Goal: Information Seeking & Learning: Learn about a topic

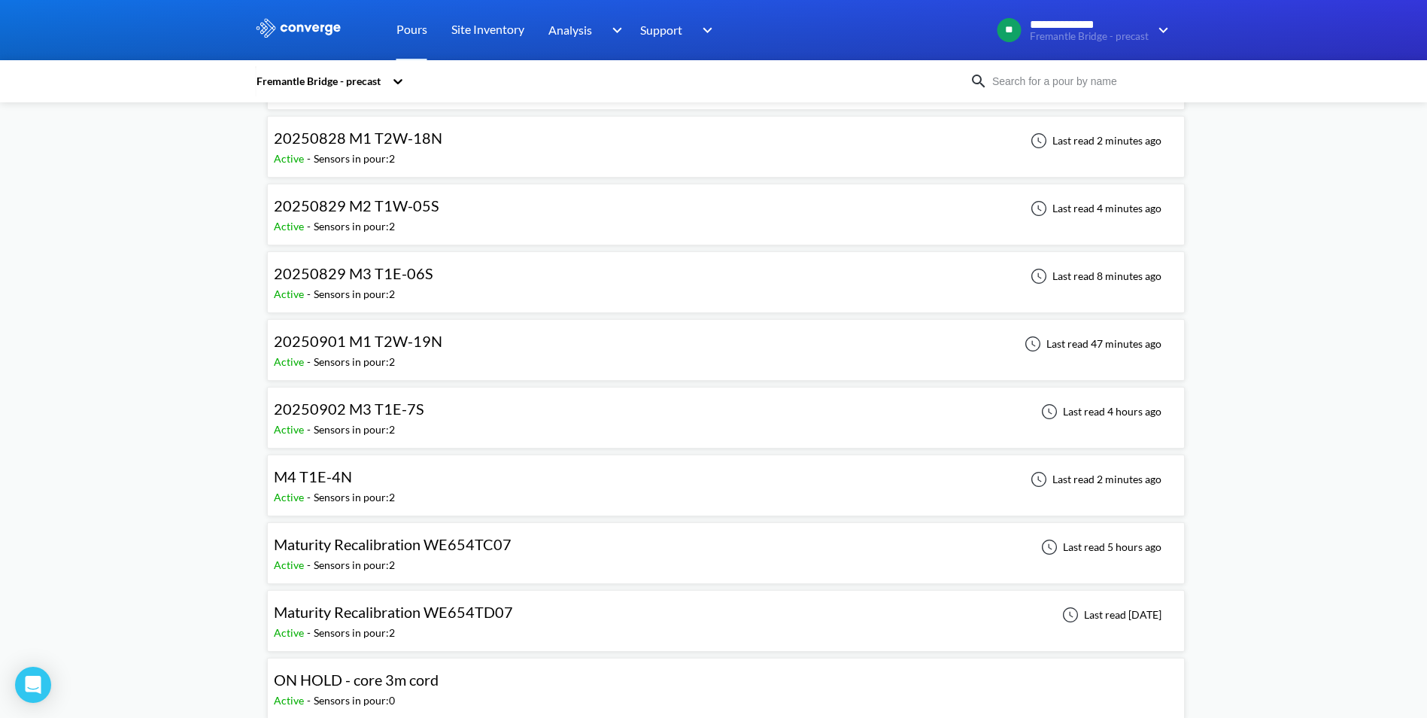
scroll to position [2482, 0]
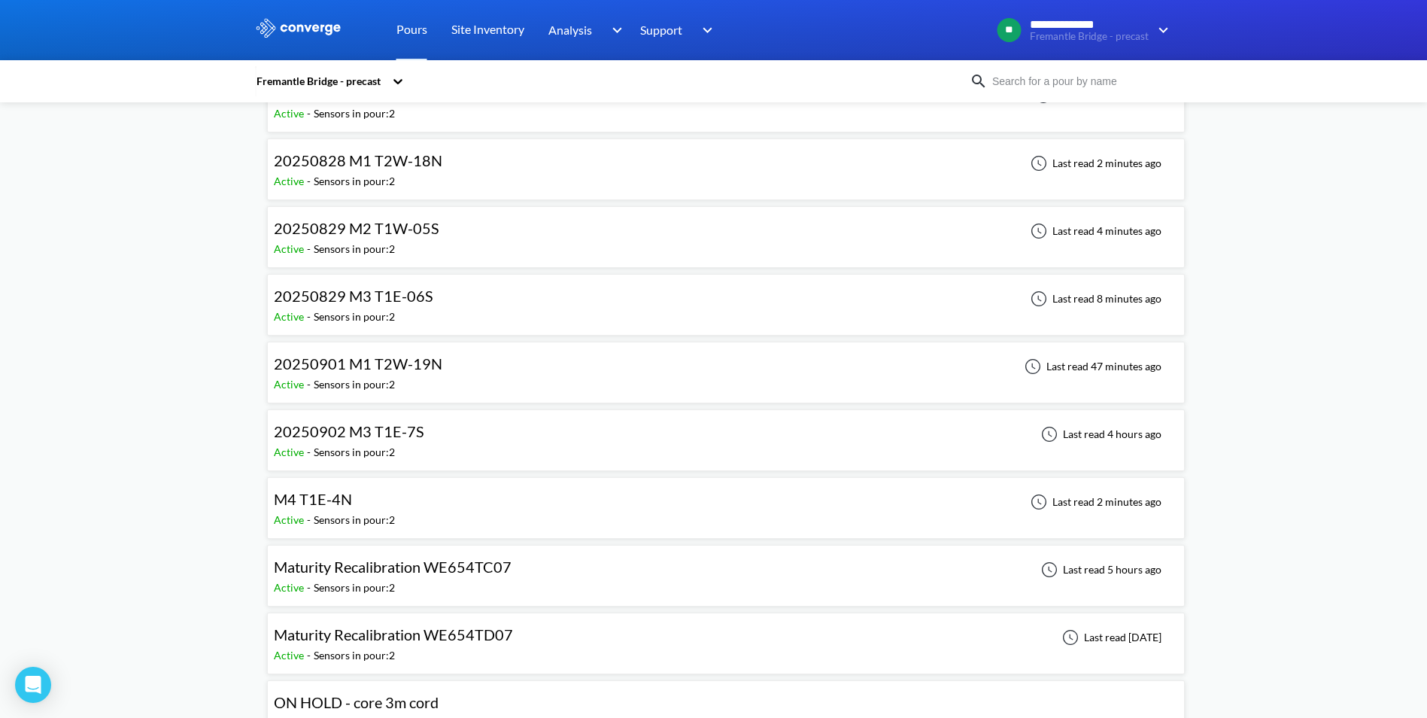
click at [417, 234] on span "20250829 M2 T1W-05S" at bounding box center [356, 228] width 165 height 18
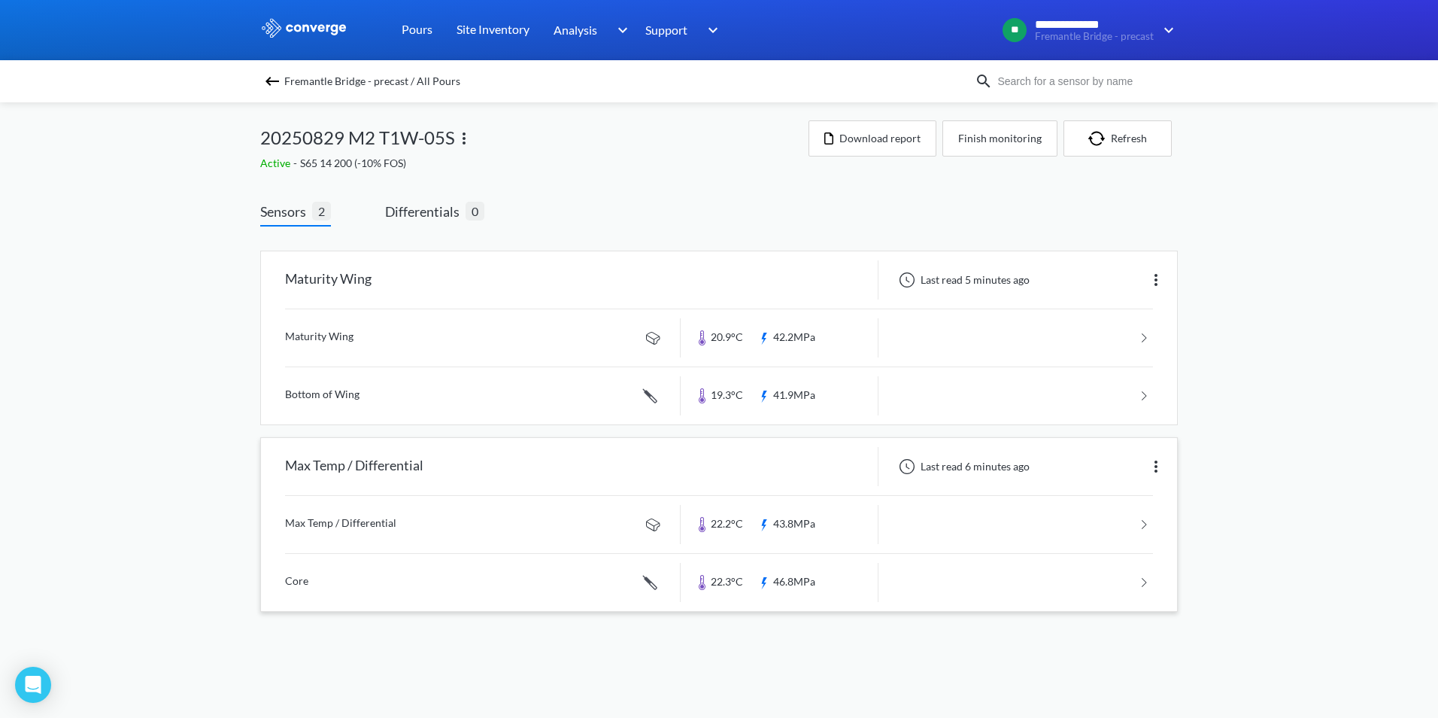
click at [1146, 522] on link at bounding box center [719, 524] width 868 height 57
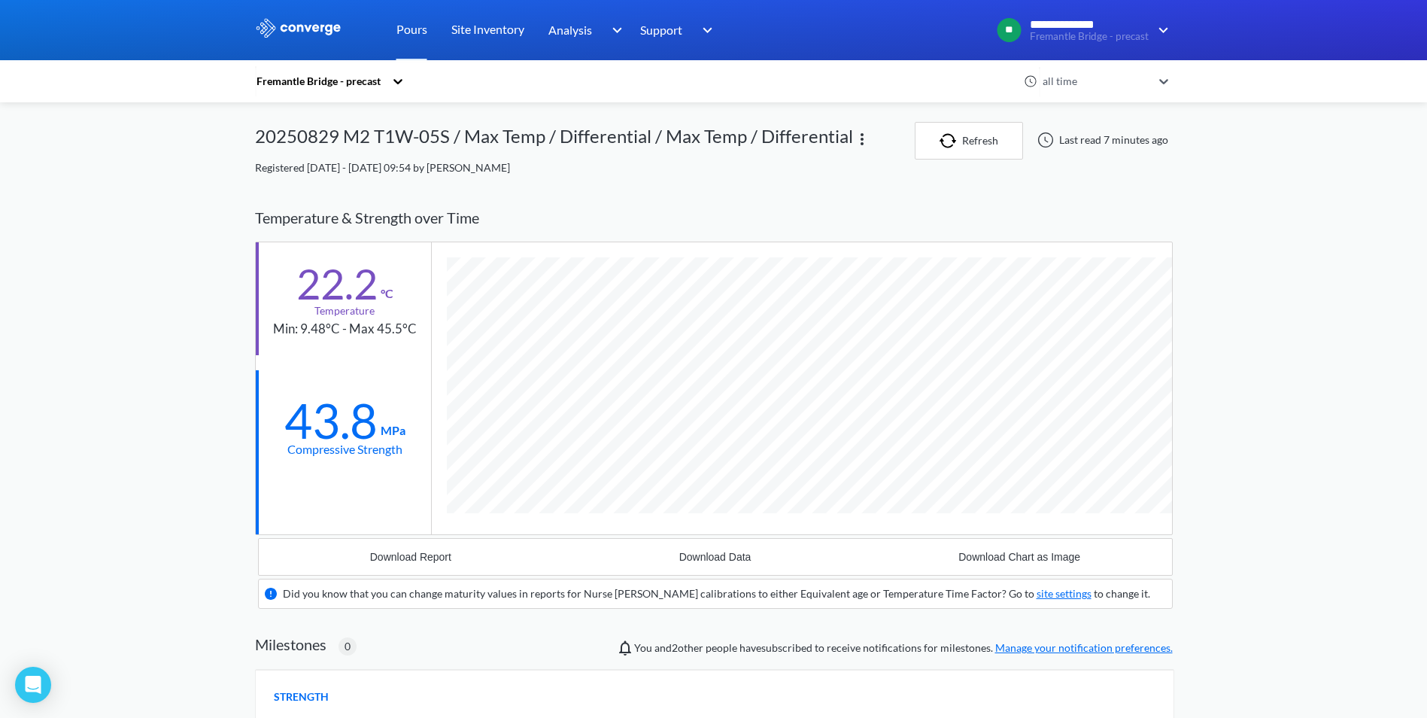
scroll to position [933, 918]
click at [111, 396] on div "**********" at bounding box center [713, 533] width 1427 height 1067
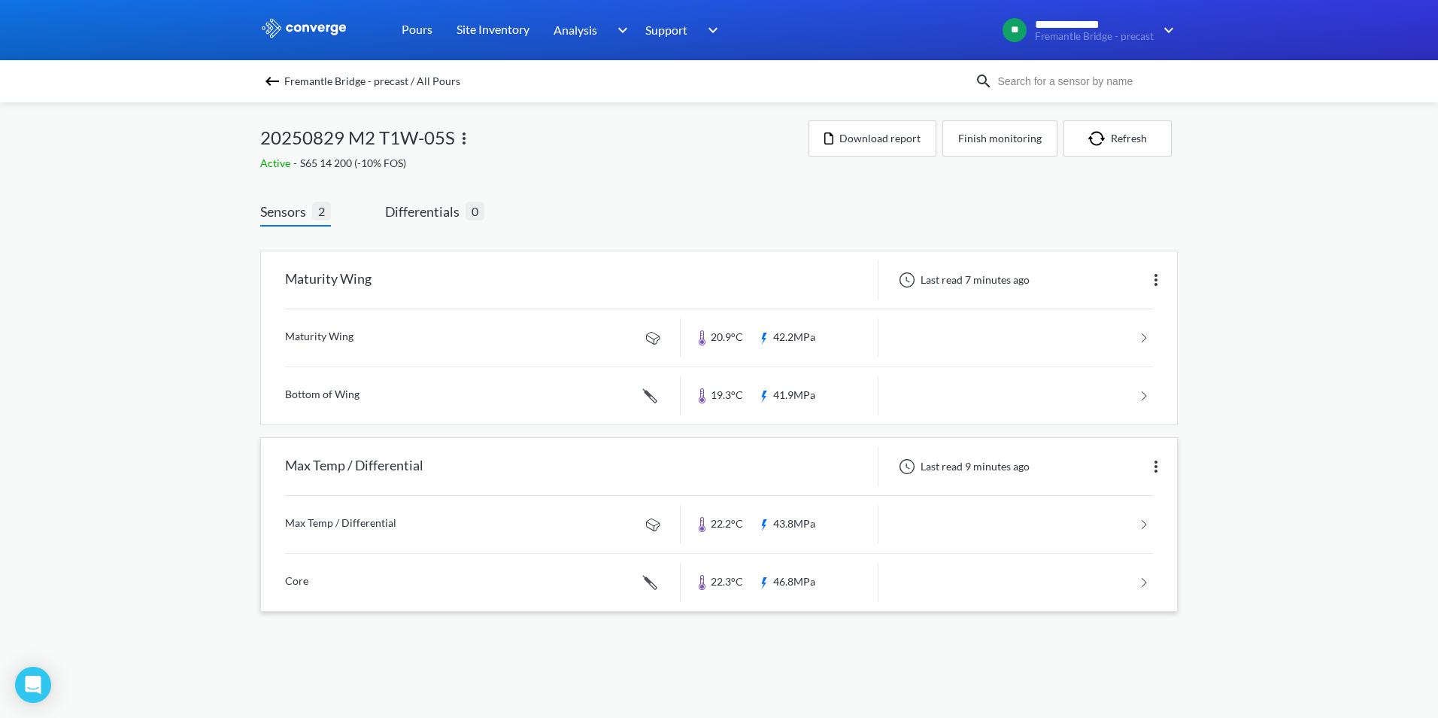
click at [1144, 579] on link at bounding box center [719, 582] width 868 height 57
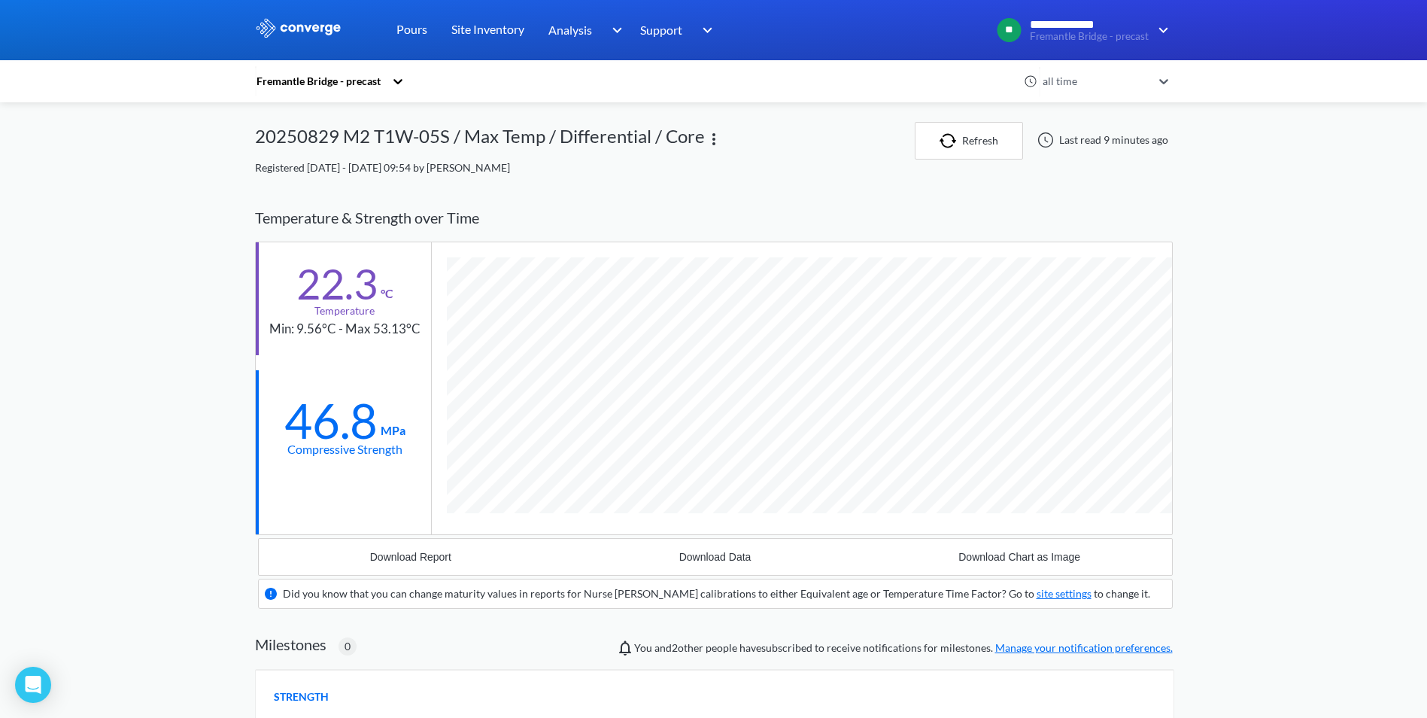
scroll to position [962, 918]
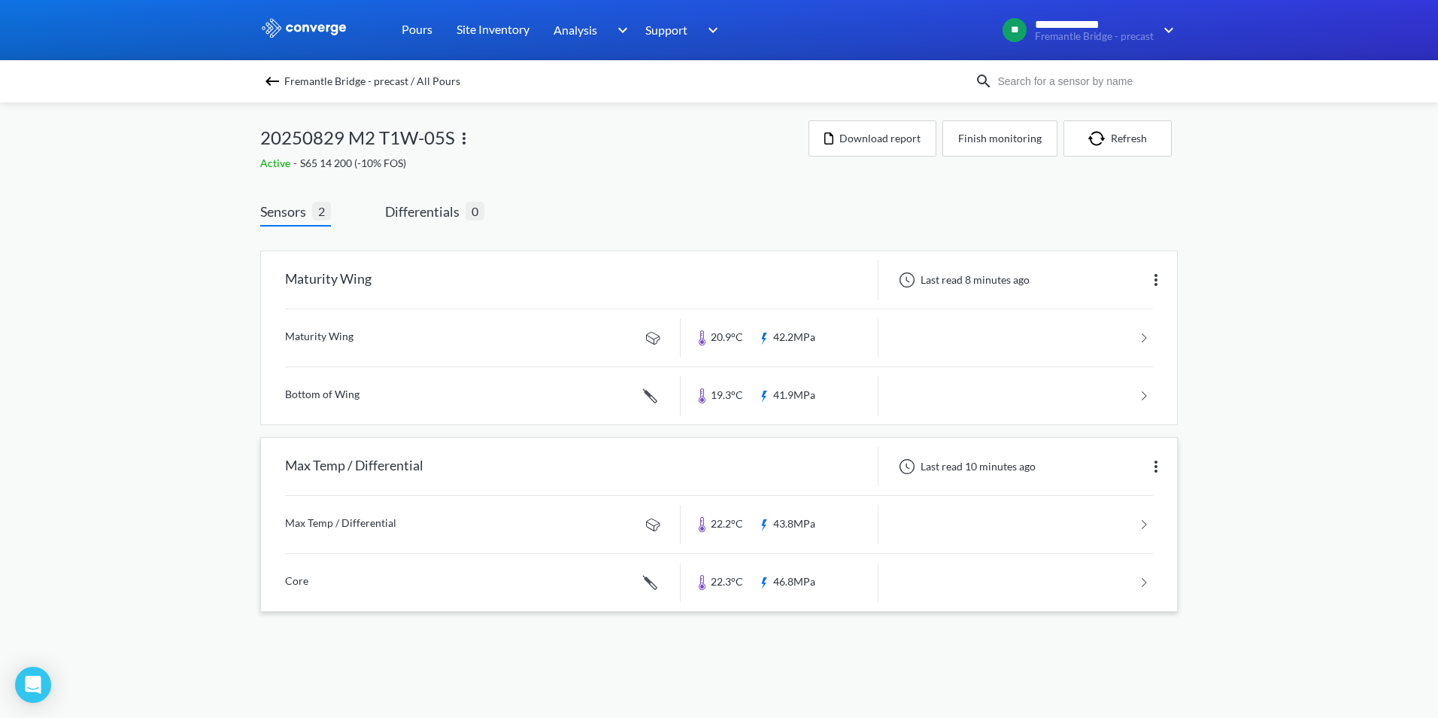
click at [1143, 519] on link at bounding box center [719, 524] width 868 height 57
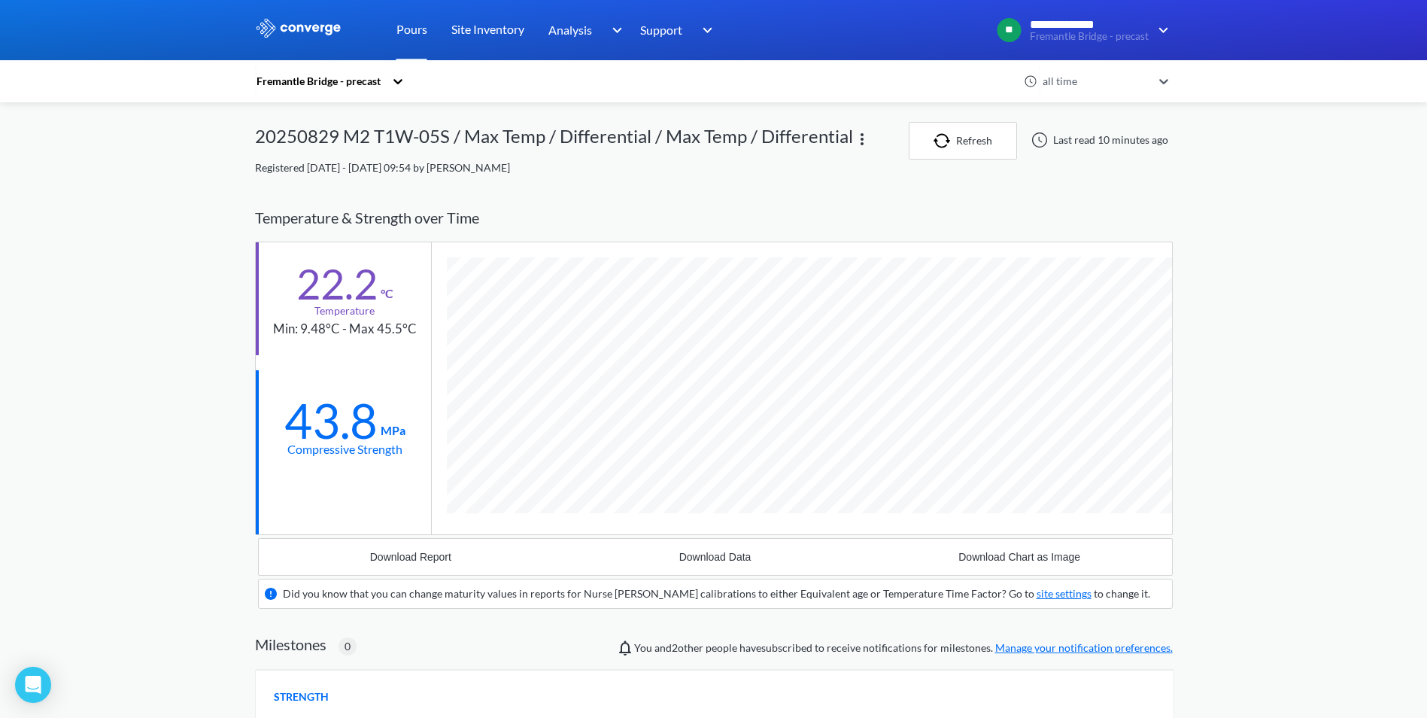
scroll to position [933, 918]
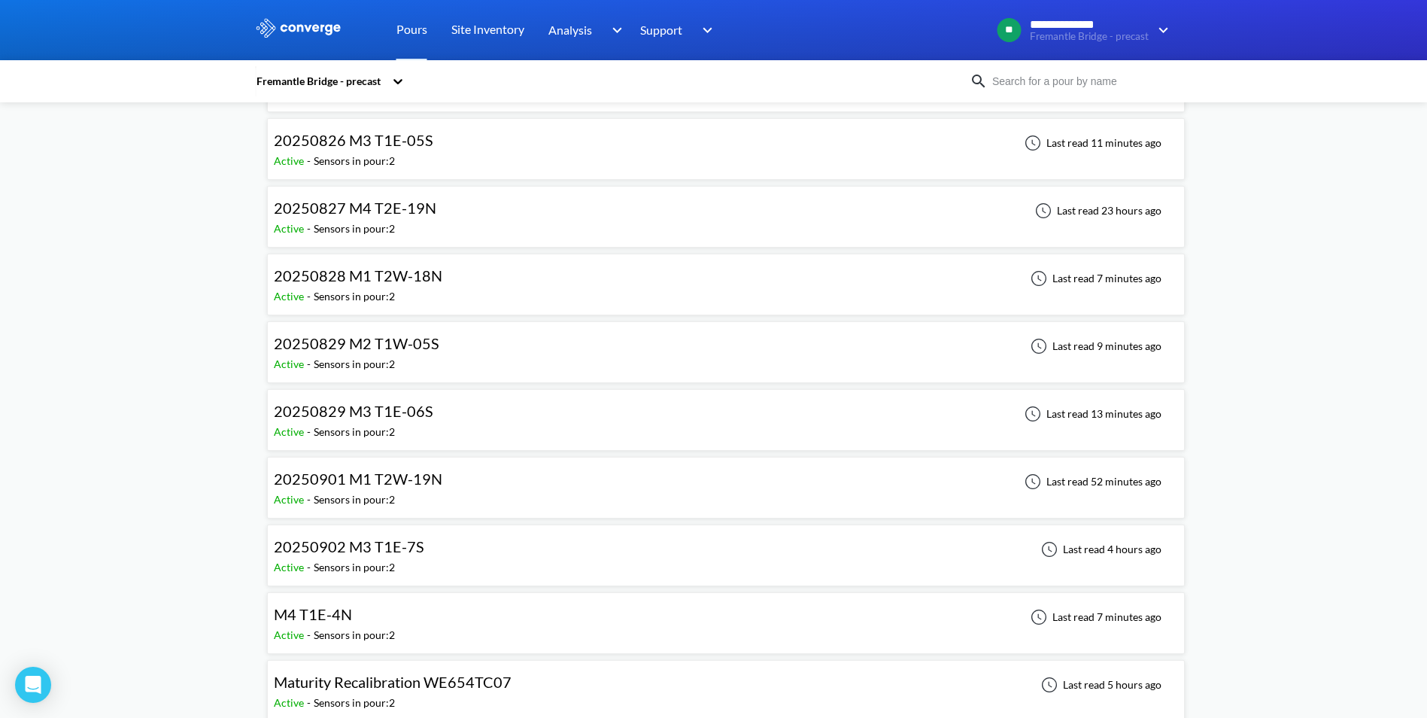
scroll to position [2332, 0]
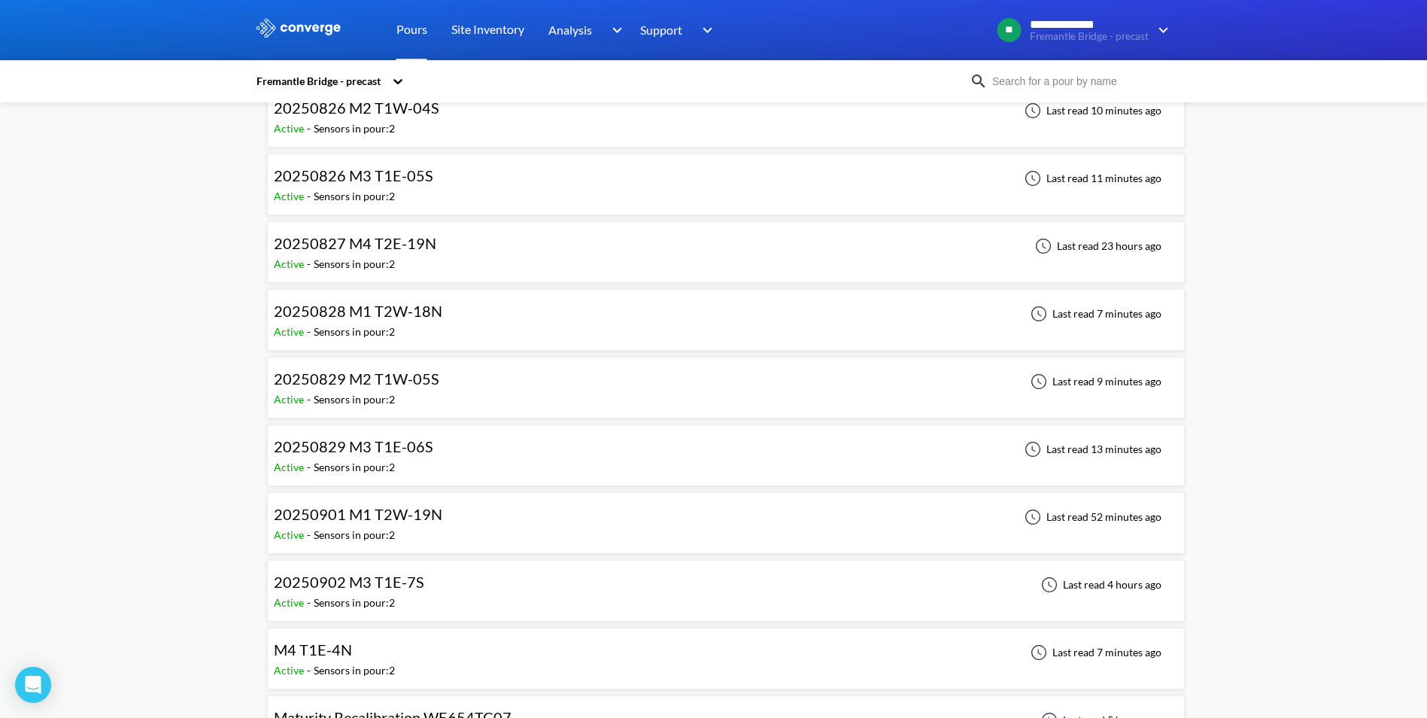
click at [381, 241] on span "20250827 M4 T2E-19N" at bounding box center [355, 243] width 162 height 18
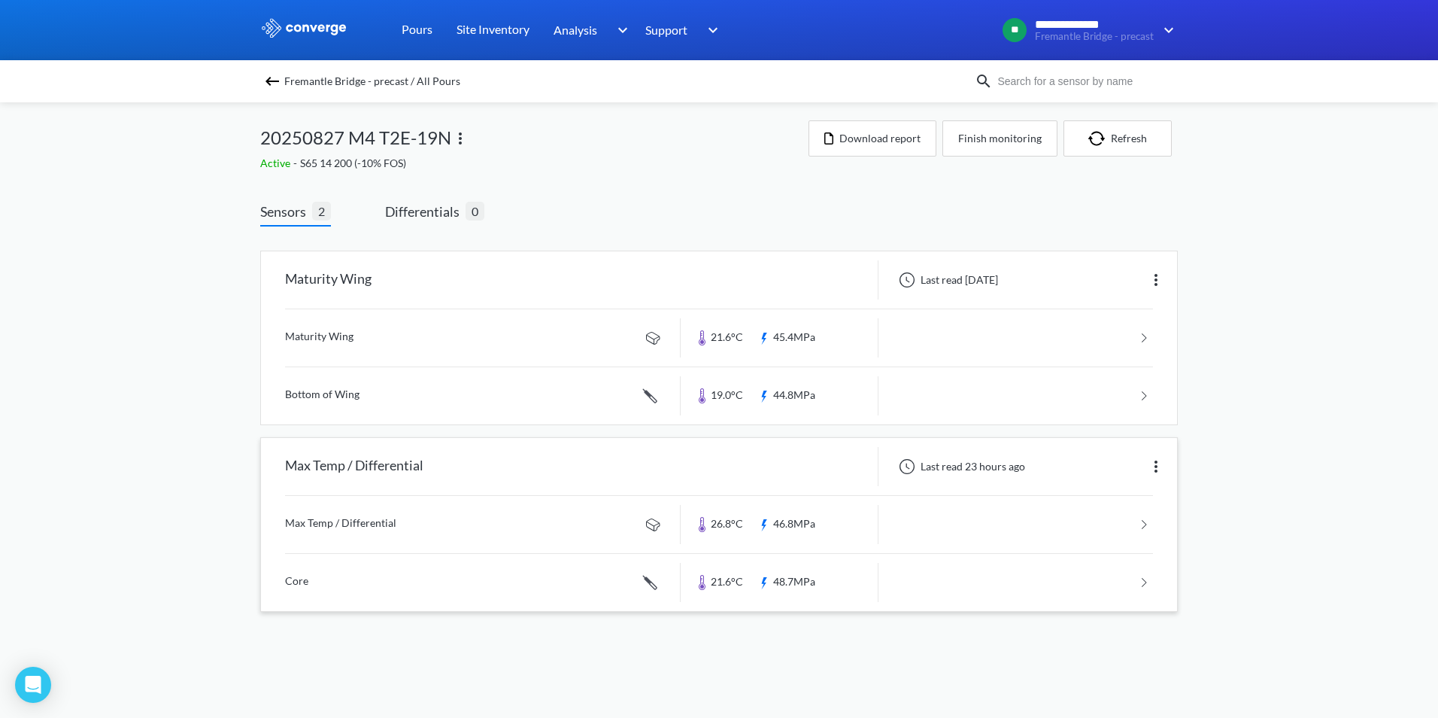
click at [1146, 582] on link at bounding box center [719, 582] width 868 height 57
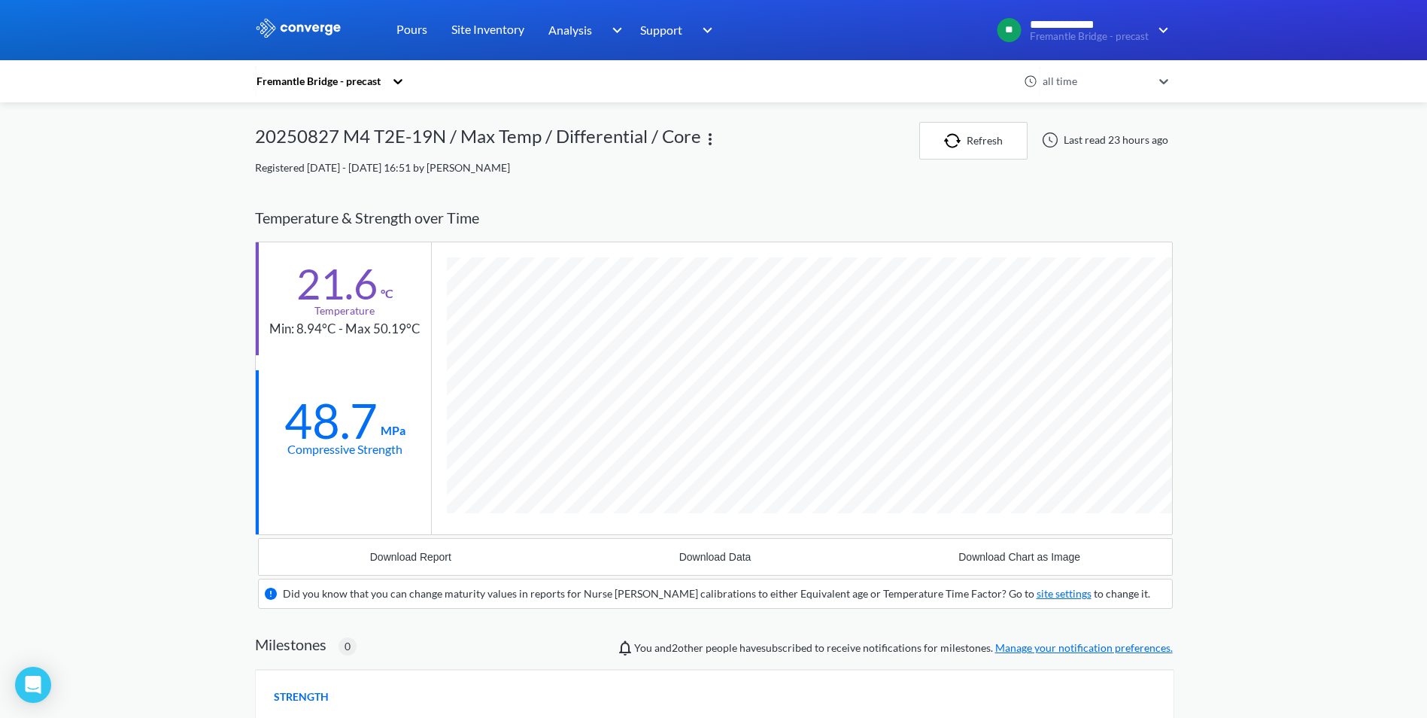
scroll to position [962, 918]
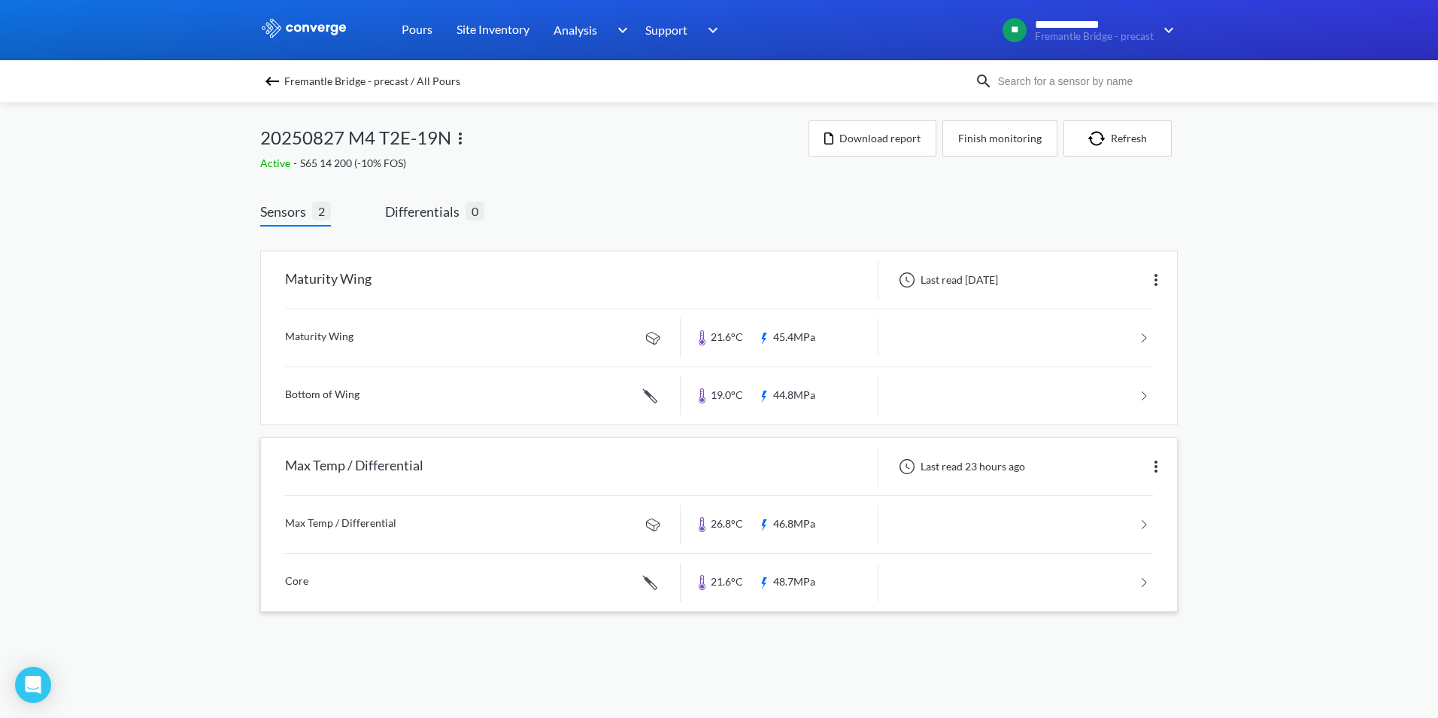
click at [1149, 527] on link at bounding box center [719, 524] width 868 height 57
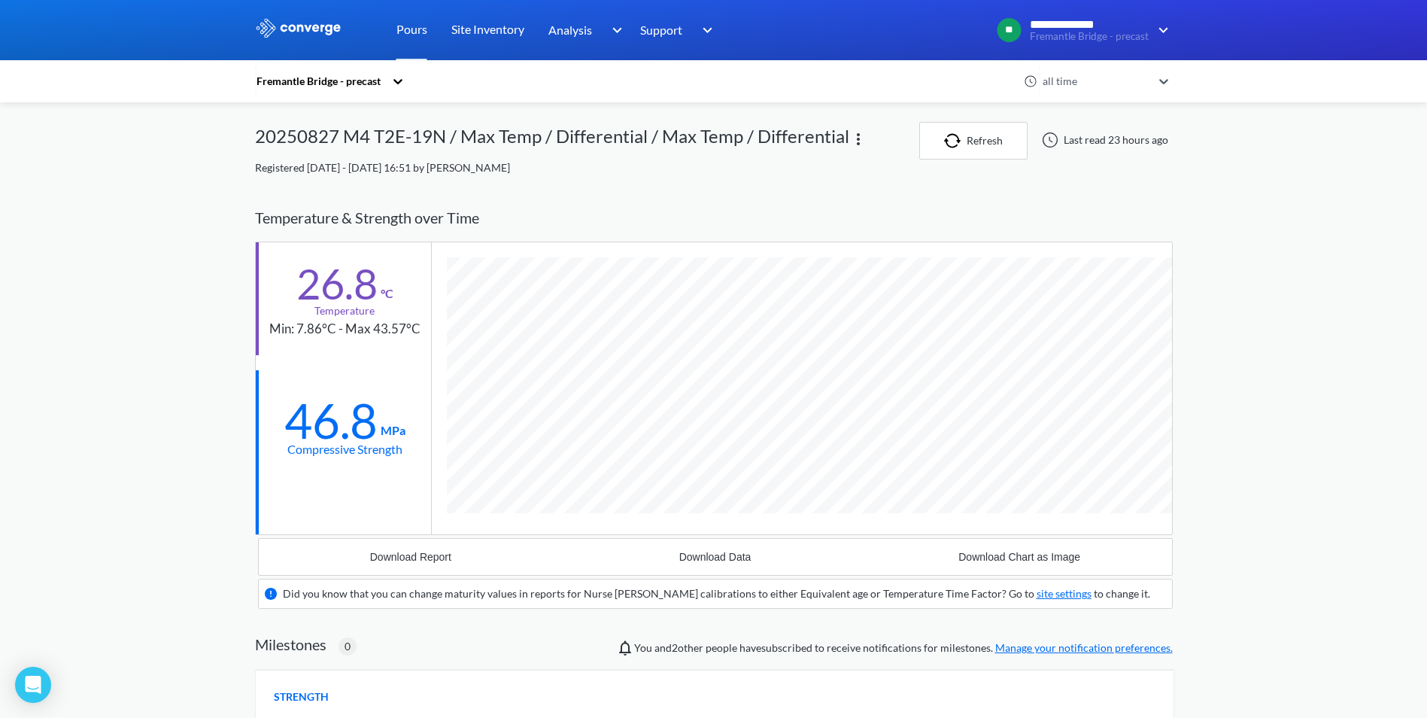
scroll to position [933, 918]
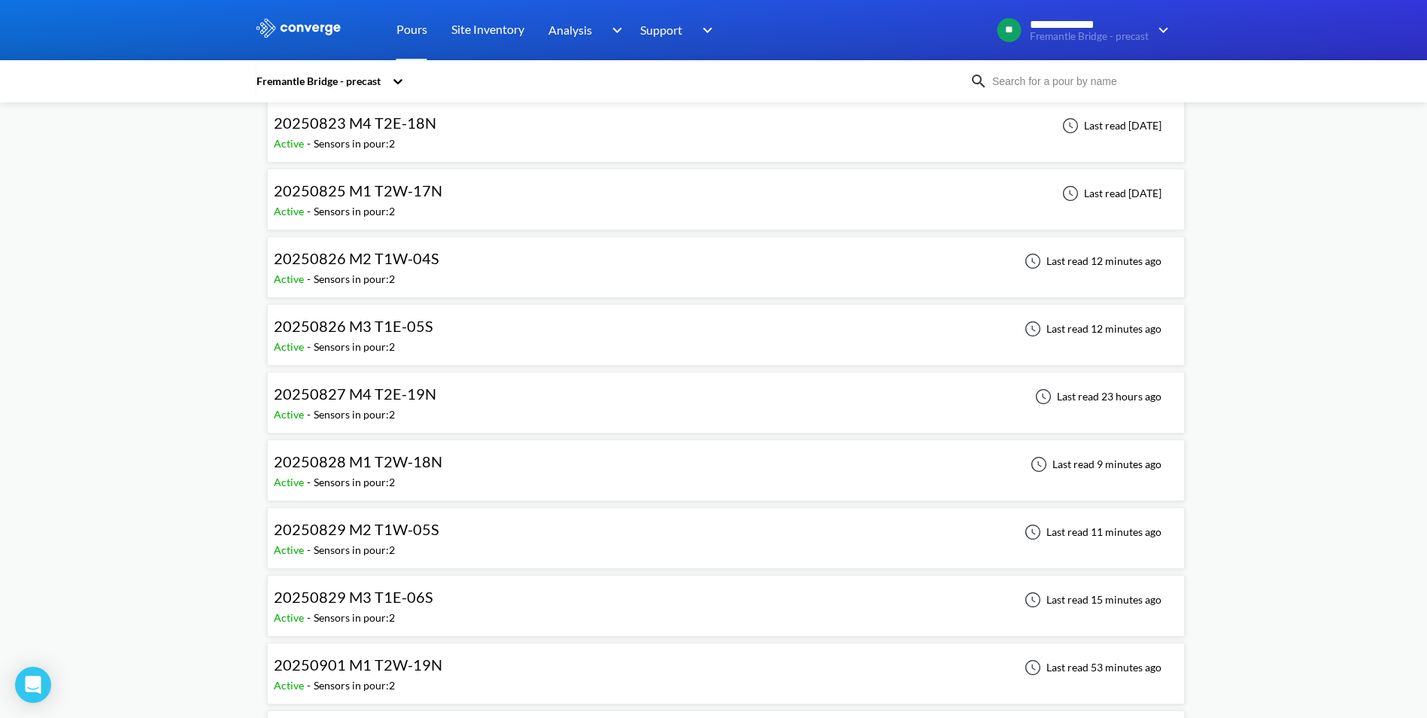
scroll to position [2106, 0]
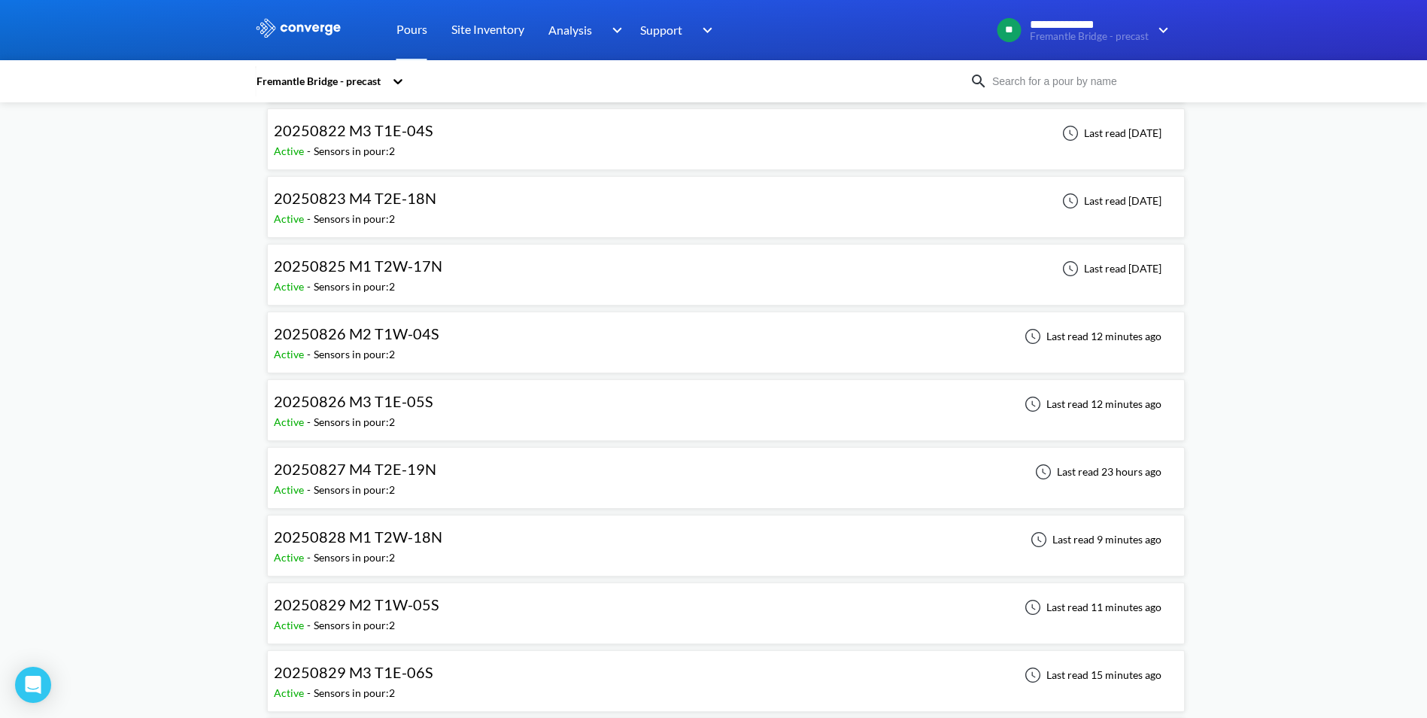
click at [426, 401] on span "20250826 M3 T1E-05S" at bounding box center [353, 401] width 159 height 18
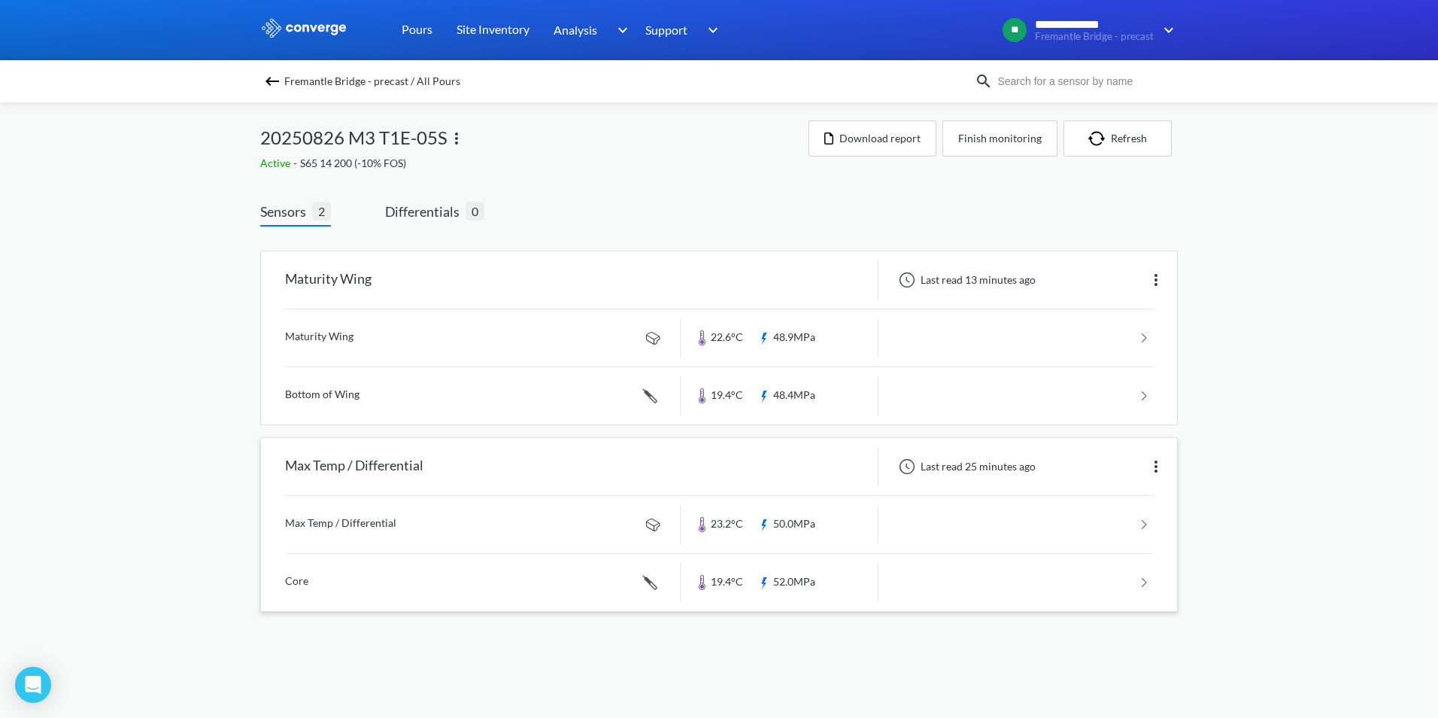
click at [1141, 588] on link at bounding box center [719, 582] width 868 height 57
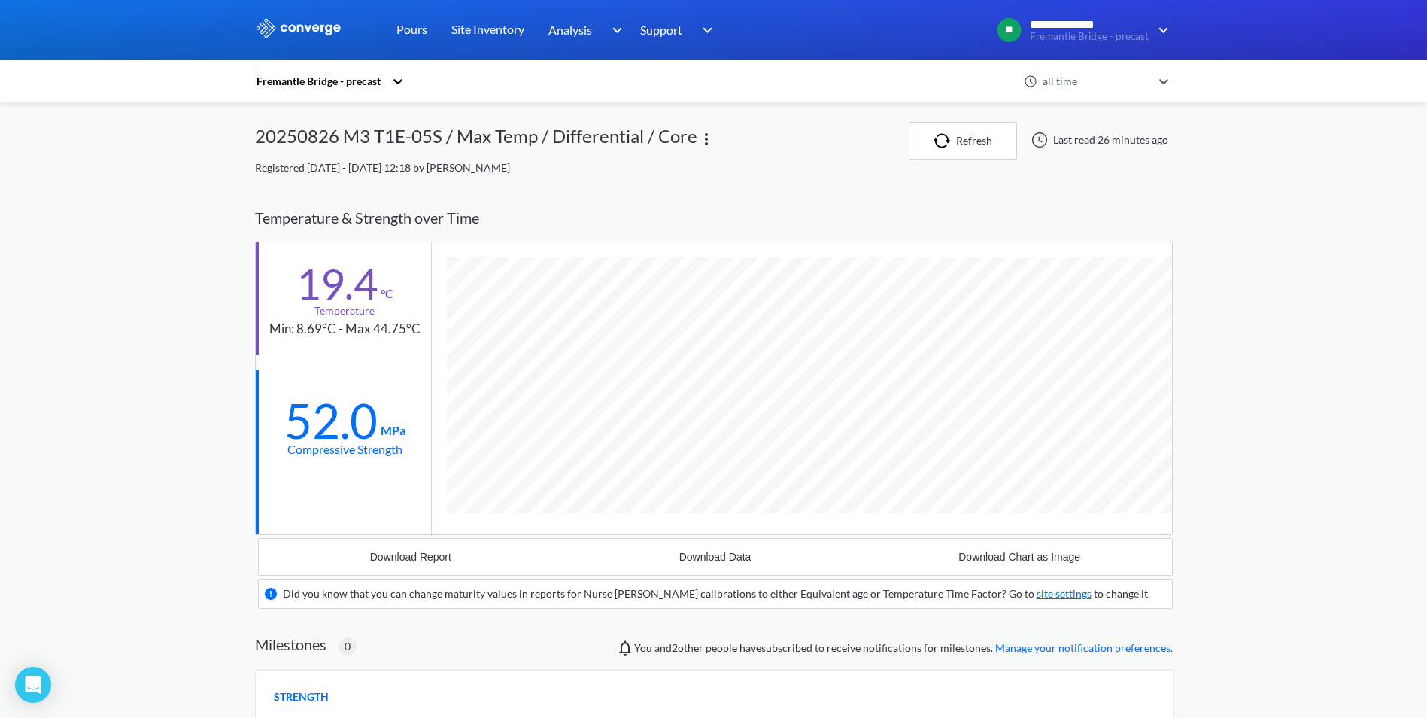
scroll to position [962, 918]
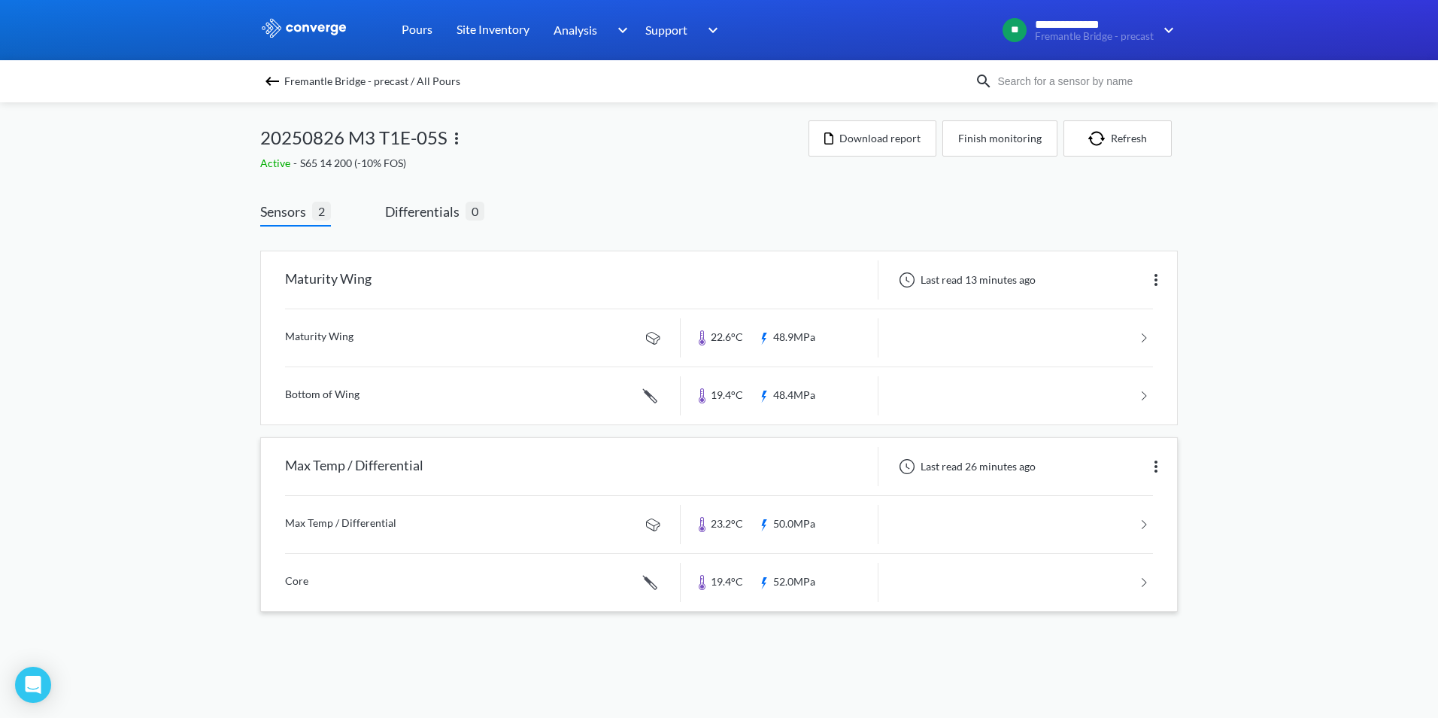
click at [1095, 530] on link at bounding box center [719, 524] width 868 height 57
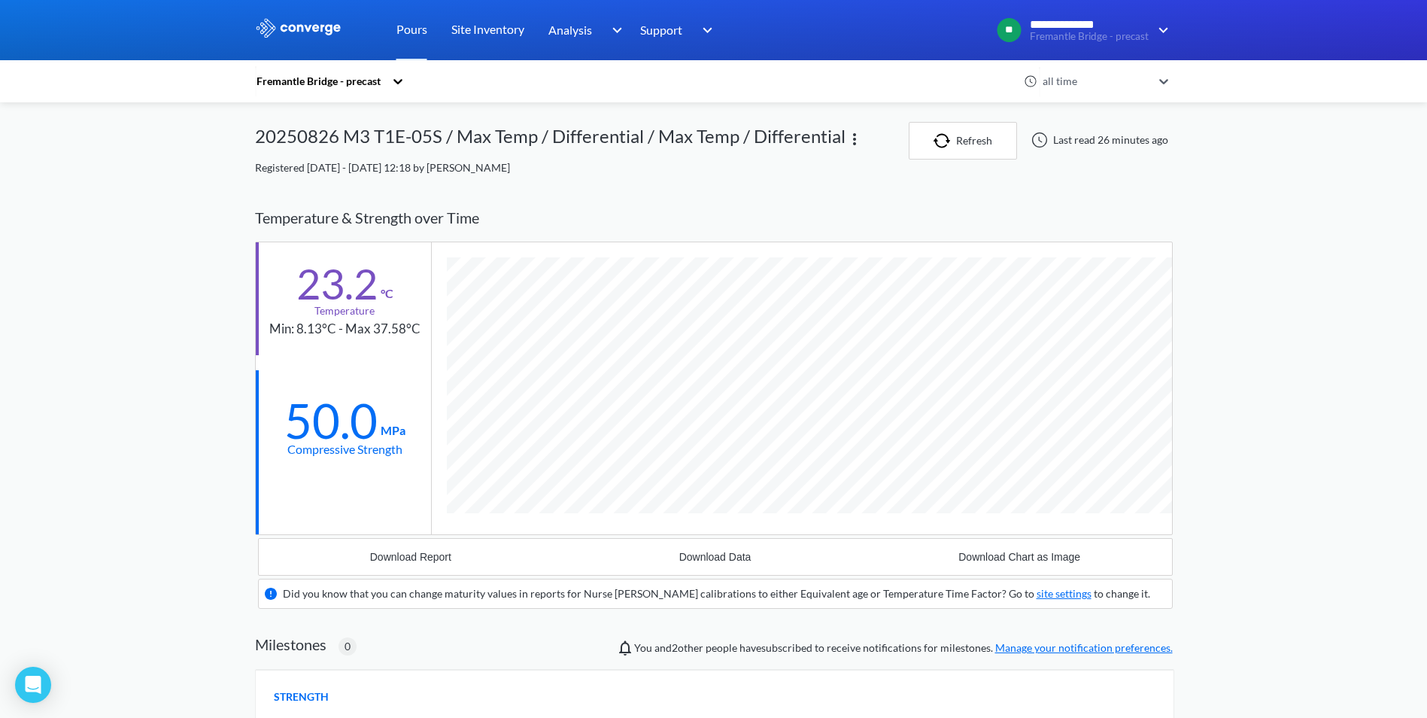
scroll to position [933, 918]
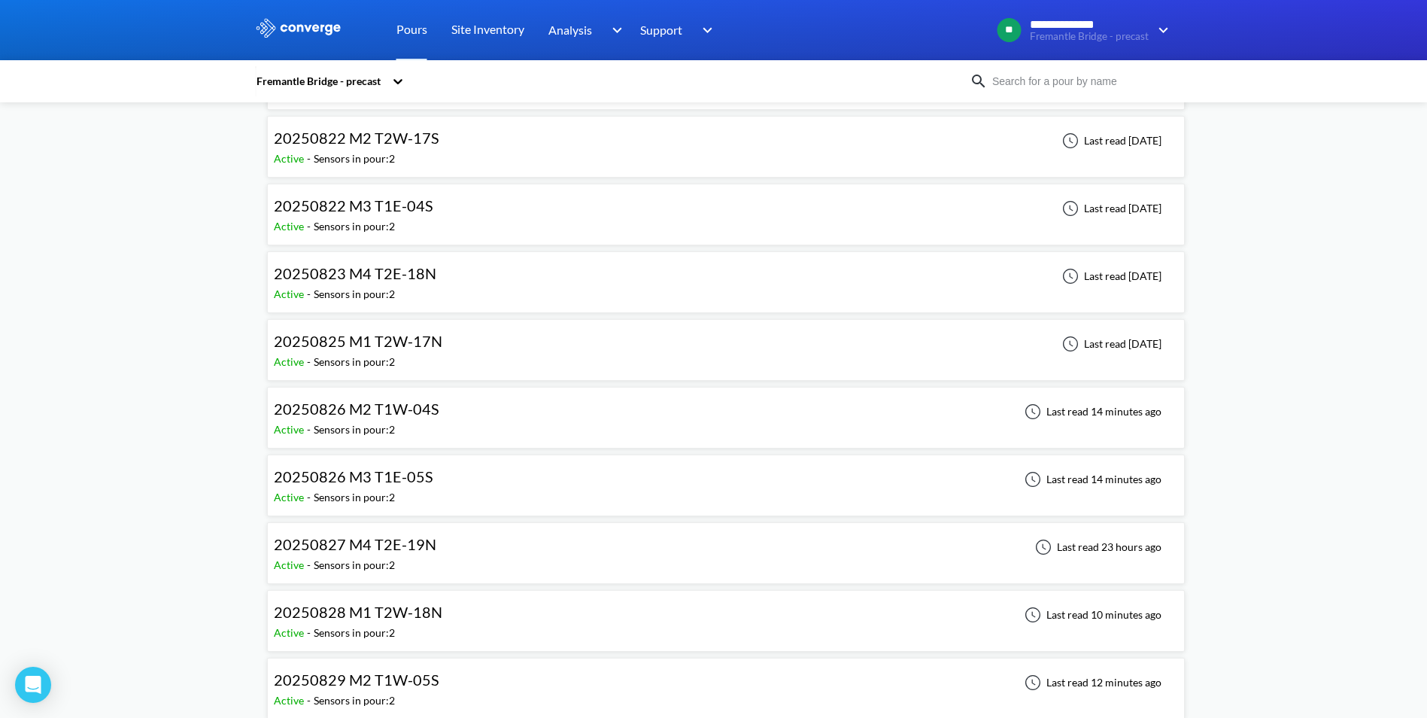
scroll to position [1956, 0]
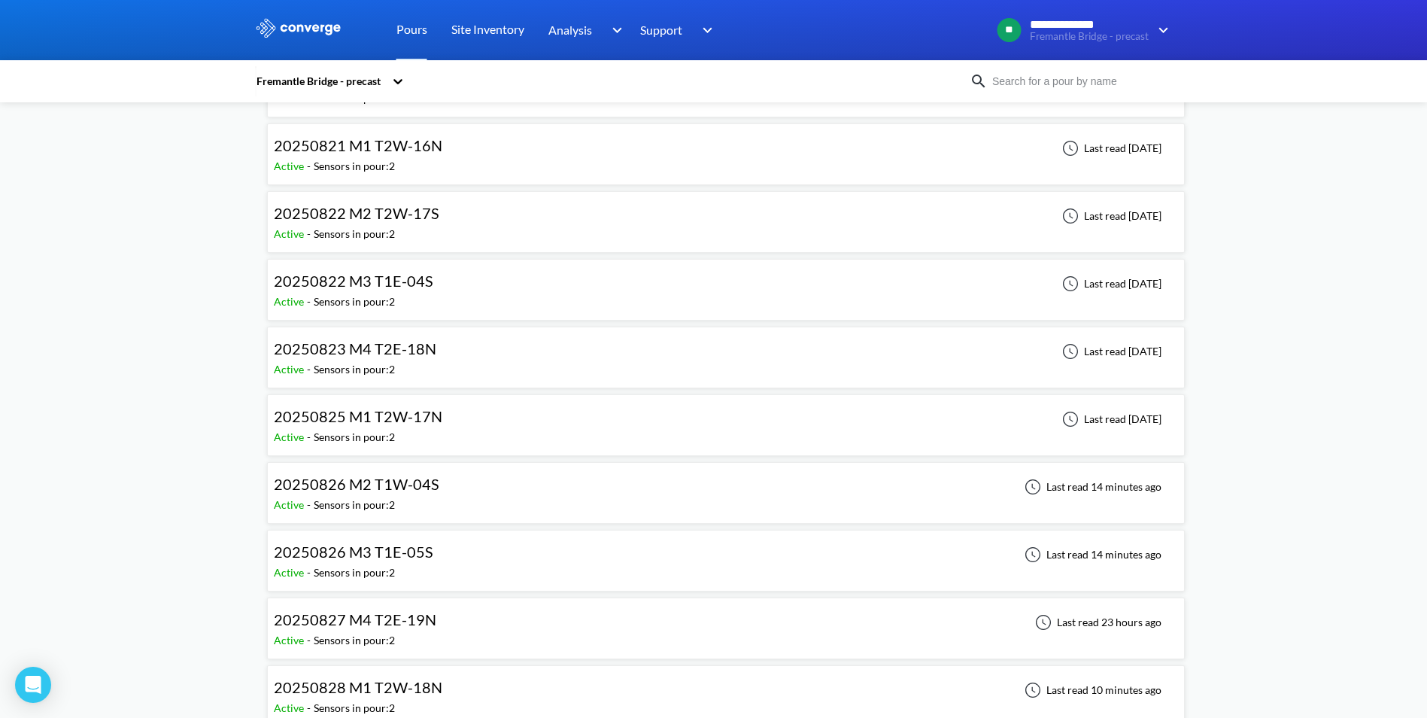
click at [421, 420] on span "20250825 M1 T2W-17N" at bounding box center [358, 416] width 168 height 18
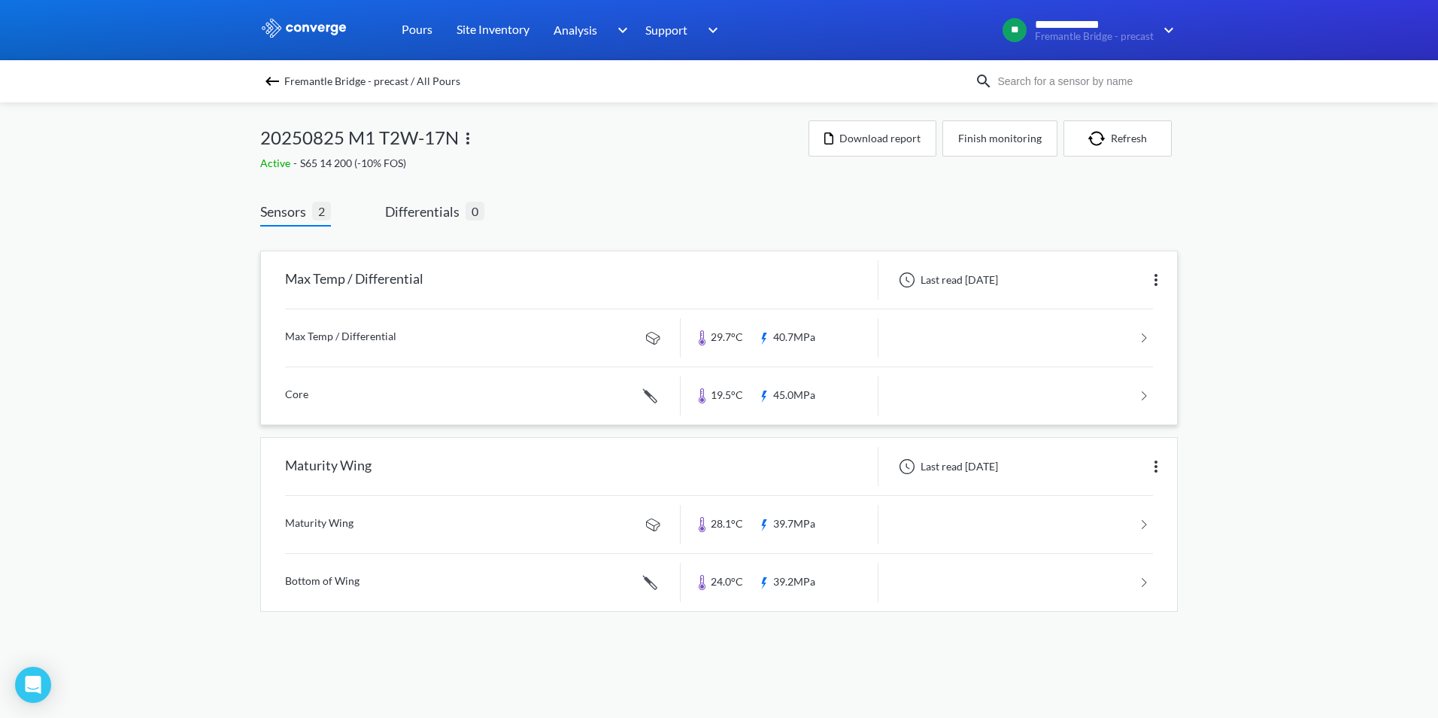
click at [1146, 393] on link at bounding box center [719, 395] width 868 height 57
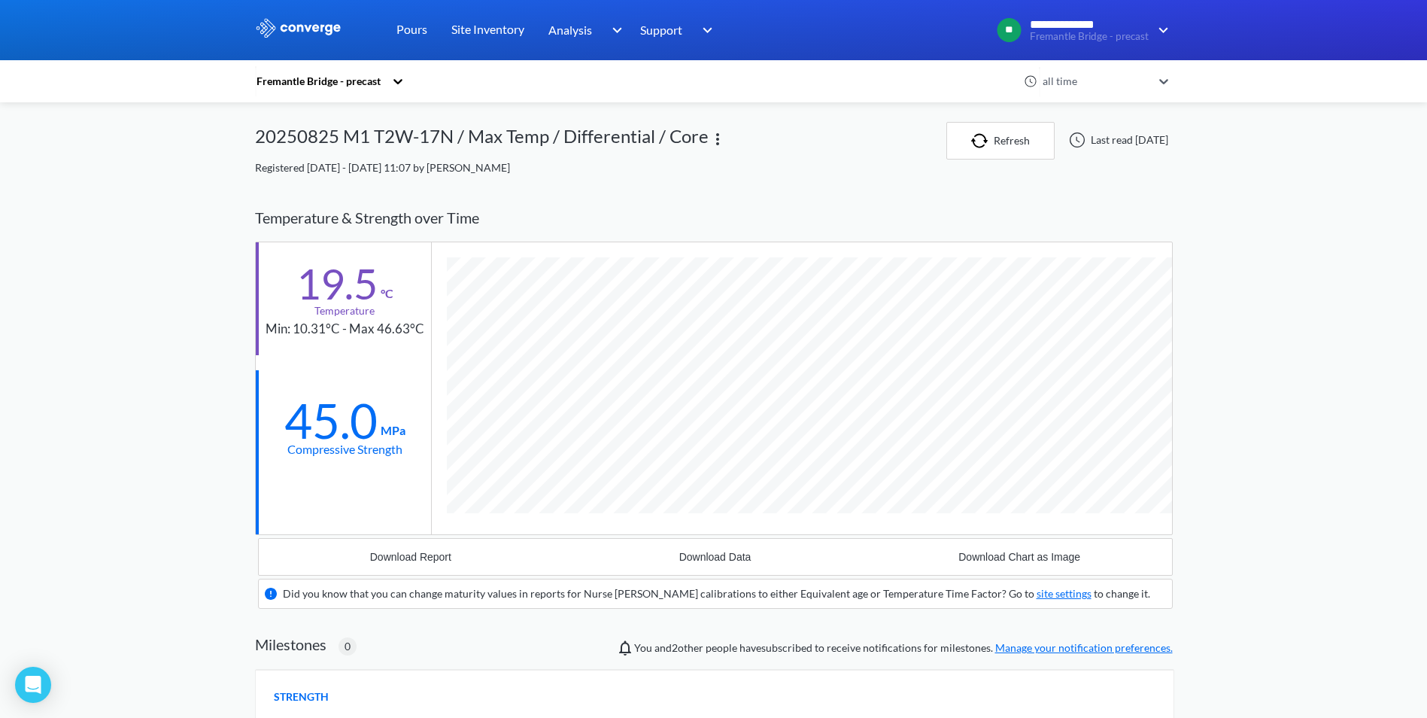
scroll to position [962, 918]
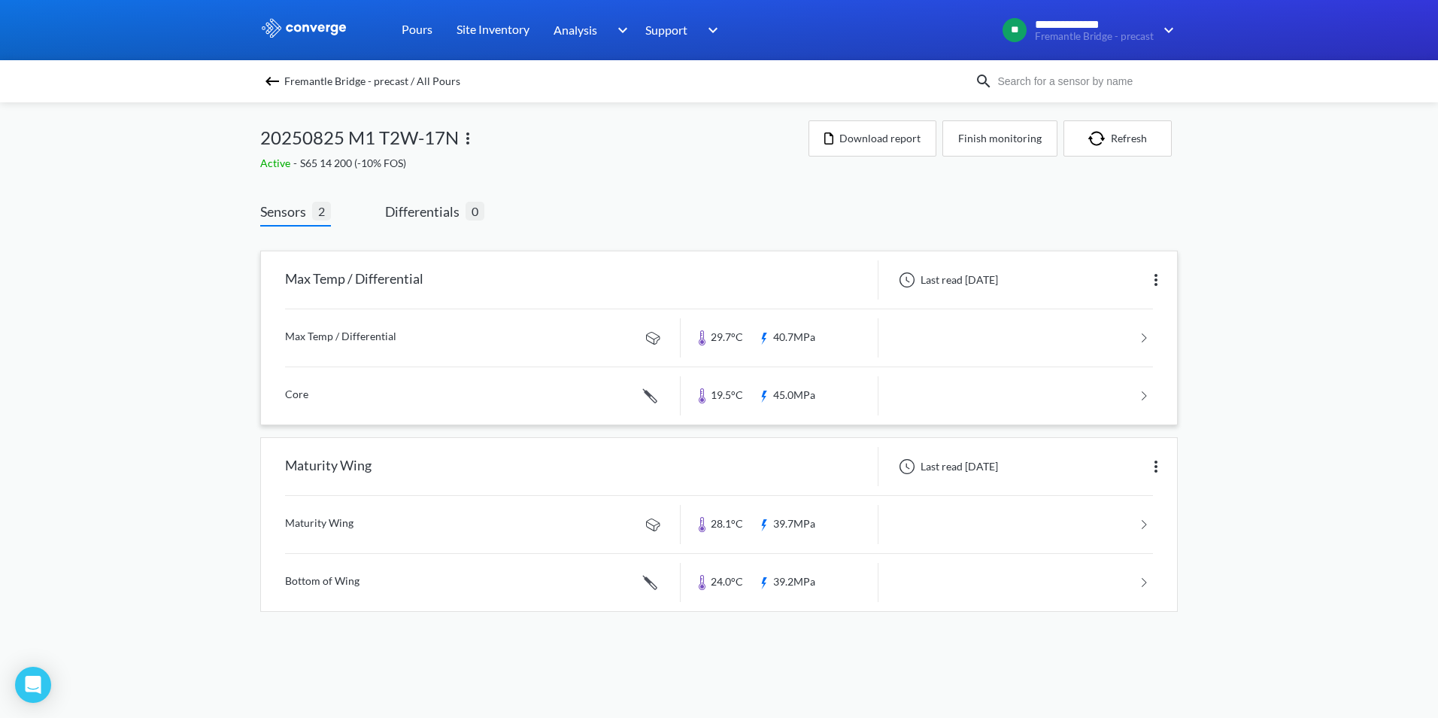
click at [1015, 342] on link at bounding box center [719, 337] width 868 height 57
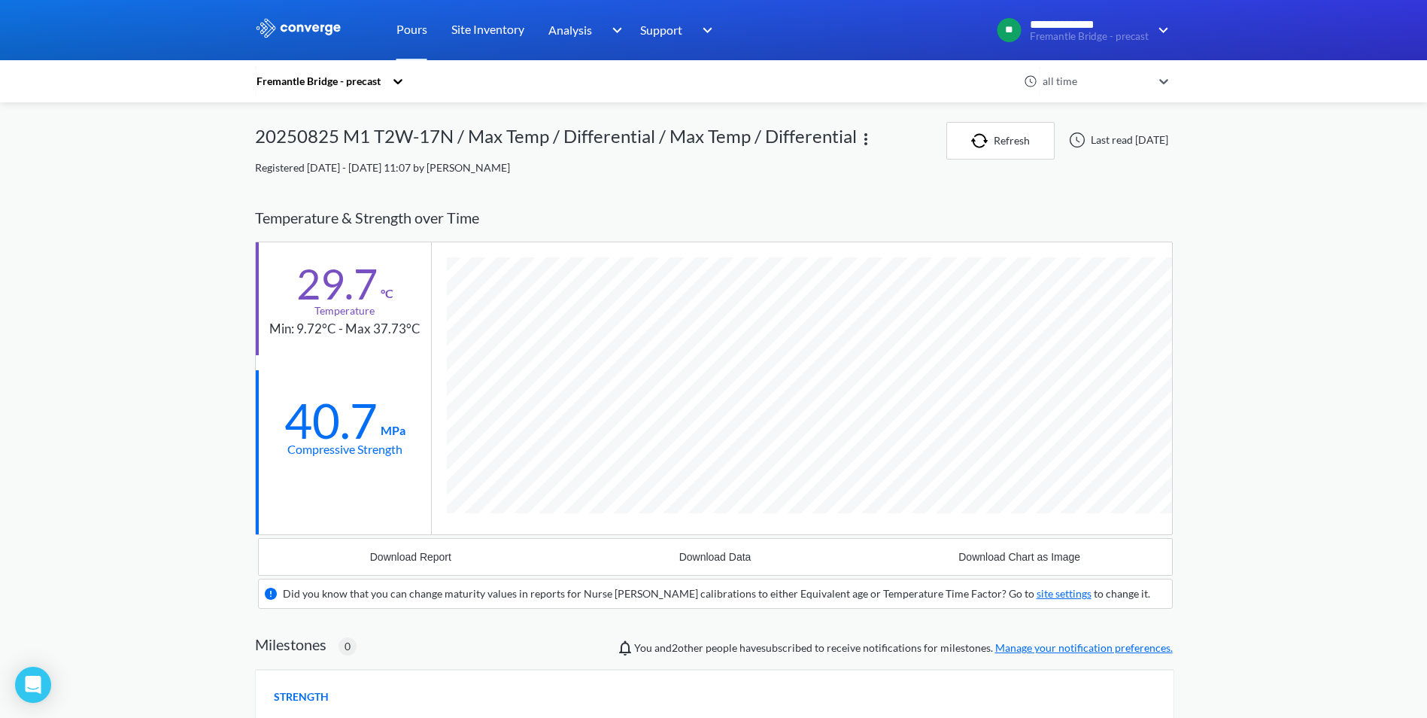
scroll to position [933, 918]
